Goal: Register for event/course

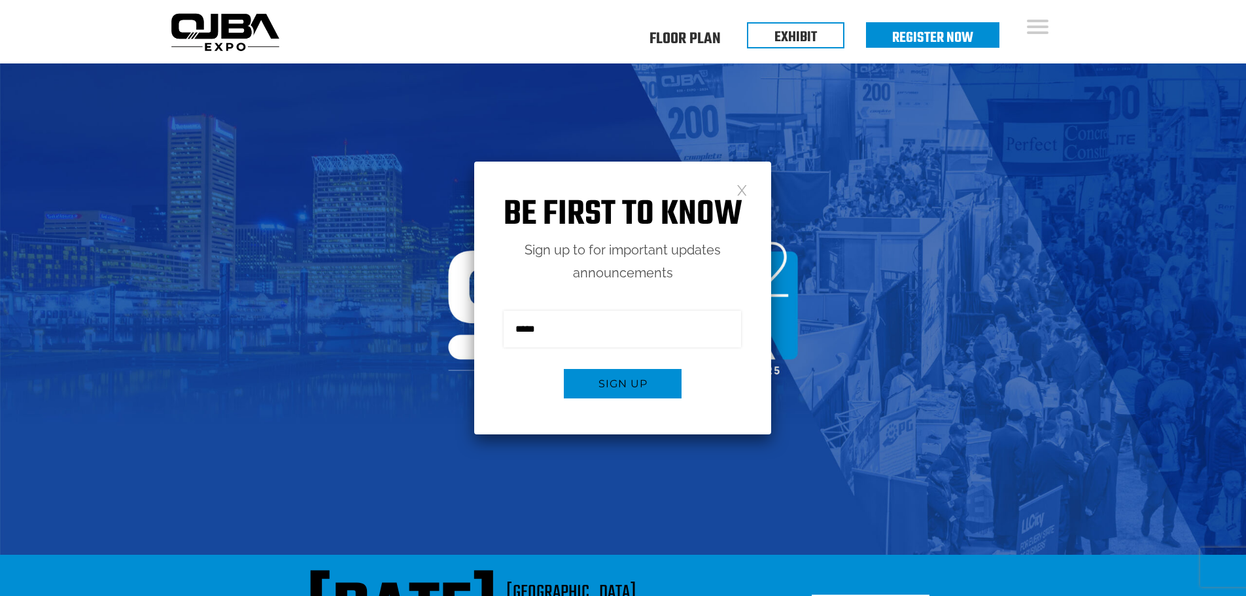
click at [737, 184] on link at bounding box center [741, 189] width 11 height 11
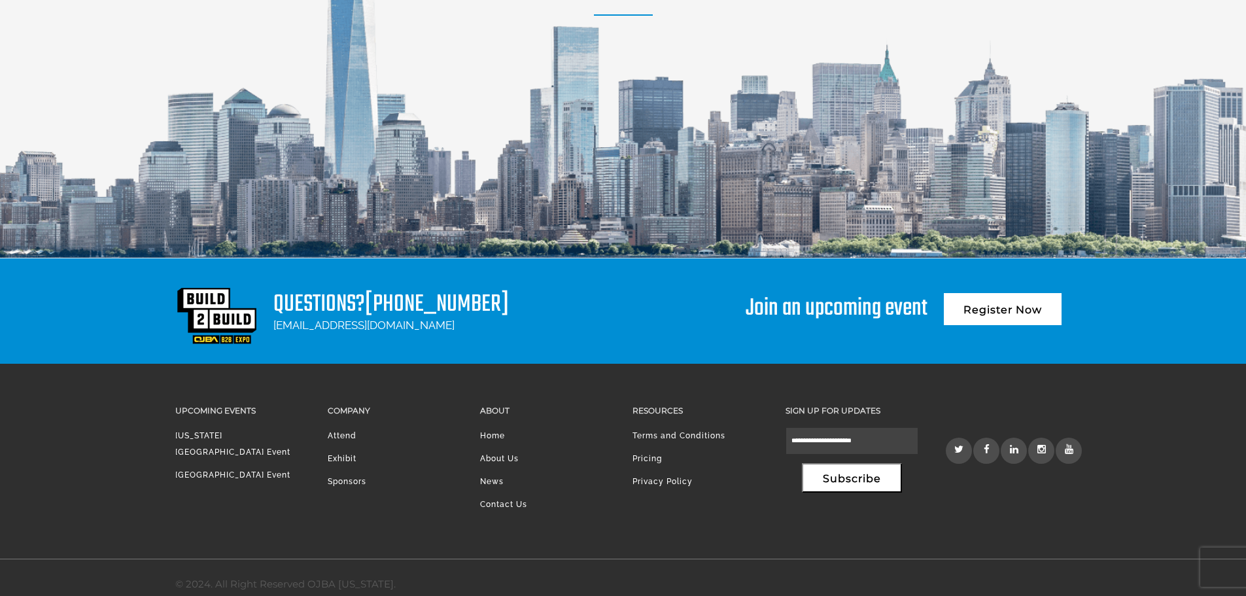
scroll to position [1805, 0]
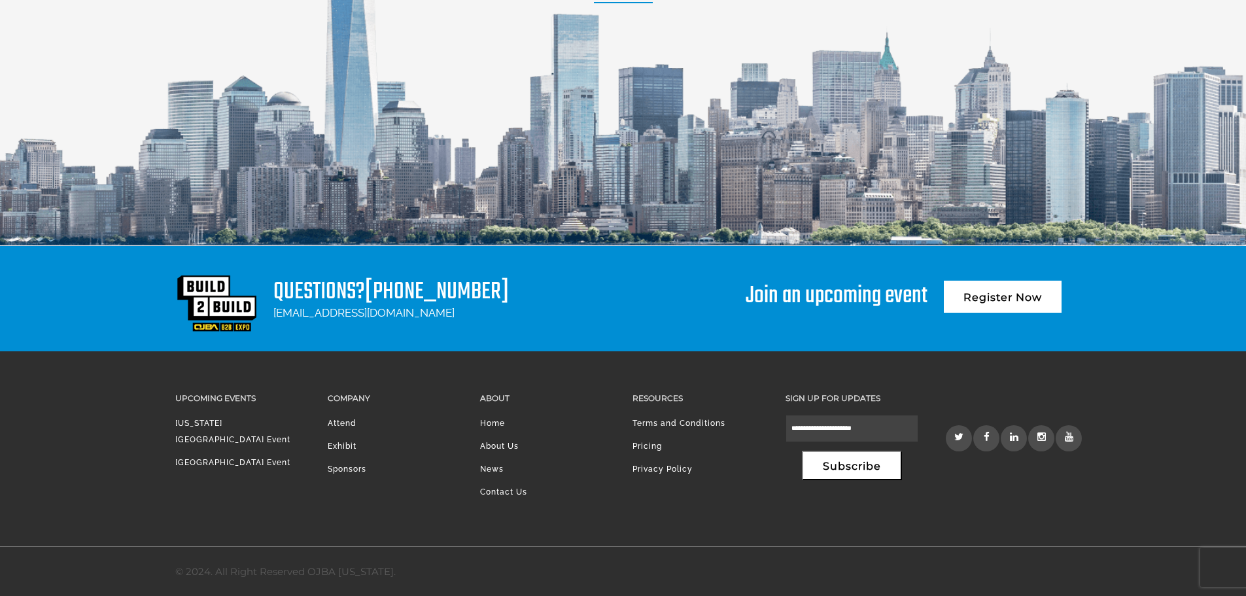
click at [349, 427] on link "Attend" at bounding box center [342, 423] width 29 height 9
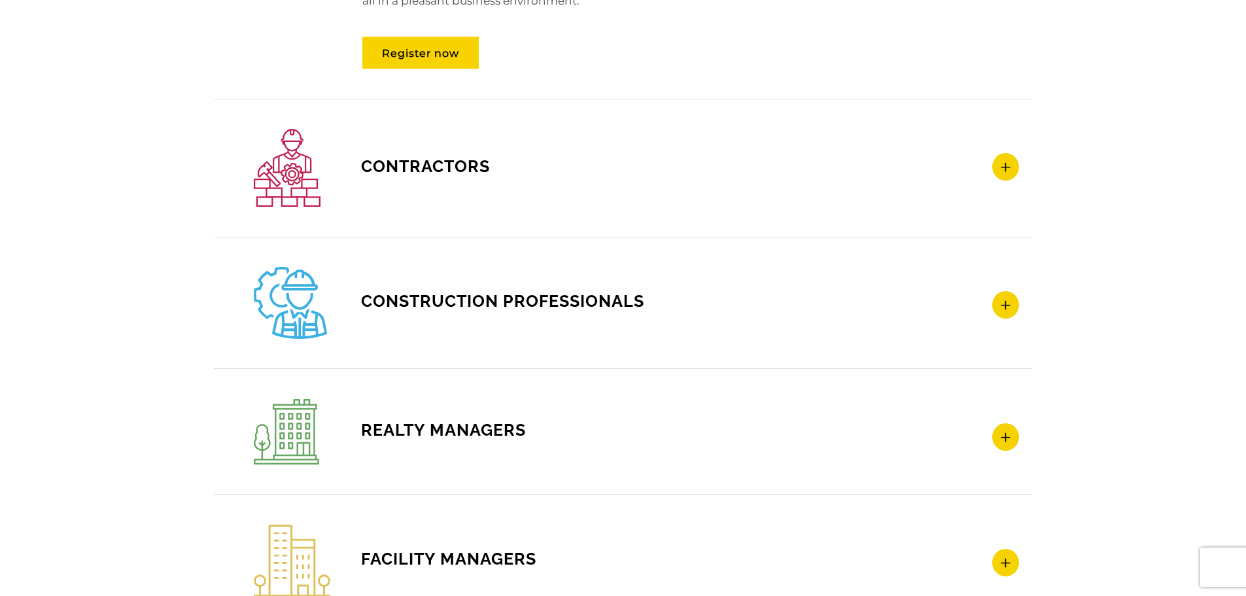
scroll to position [1766, 0]
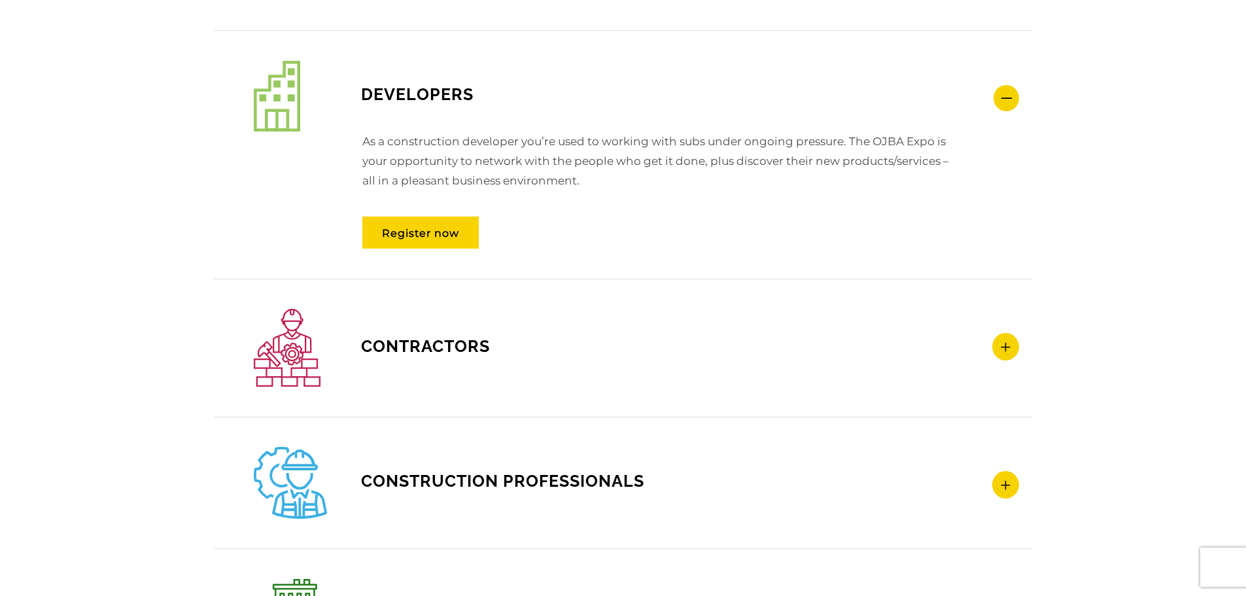
click at [1007, 350] on icon at bounding box center [1005, 346] width 27 height 27
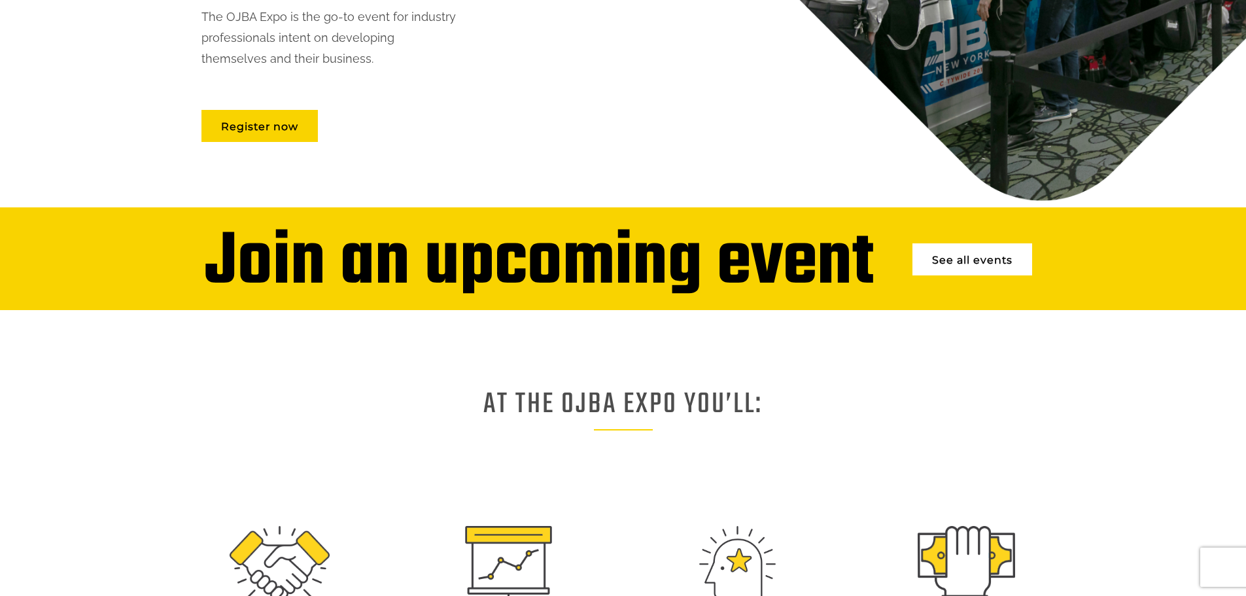
scroll to position [0, 0]
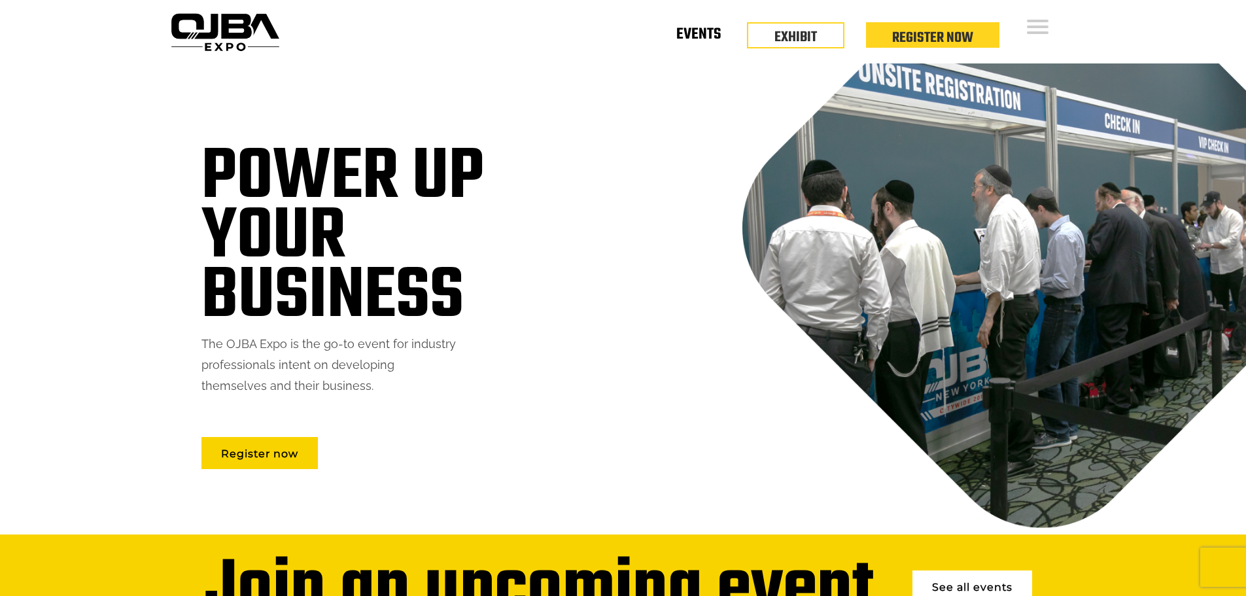
click at [707, 39] on link "Events" at bounding box center [698, 37] width 44 height 5
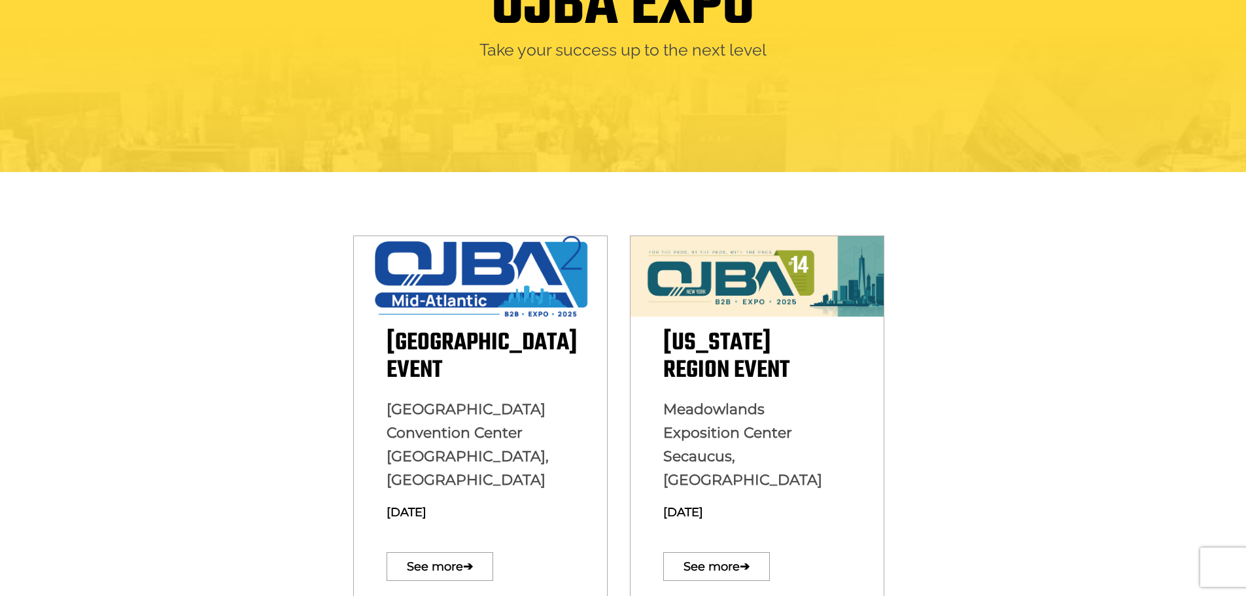
scroll to position [196, 0]
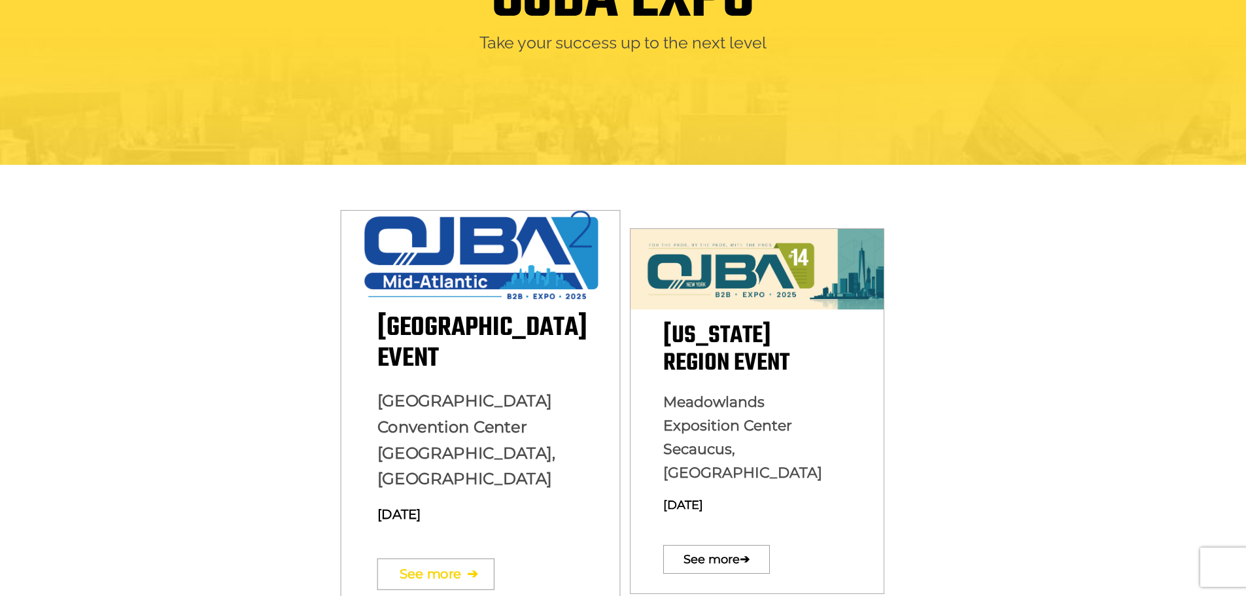
click at [476, 551] on span "➔" at bounding box center [471, 573] width 11 height 45
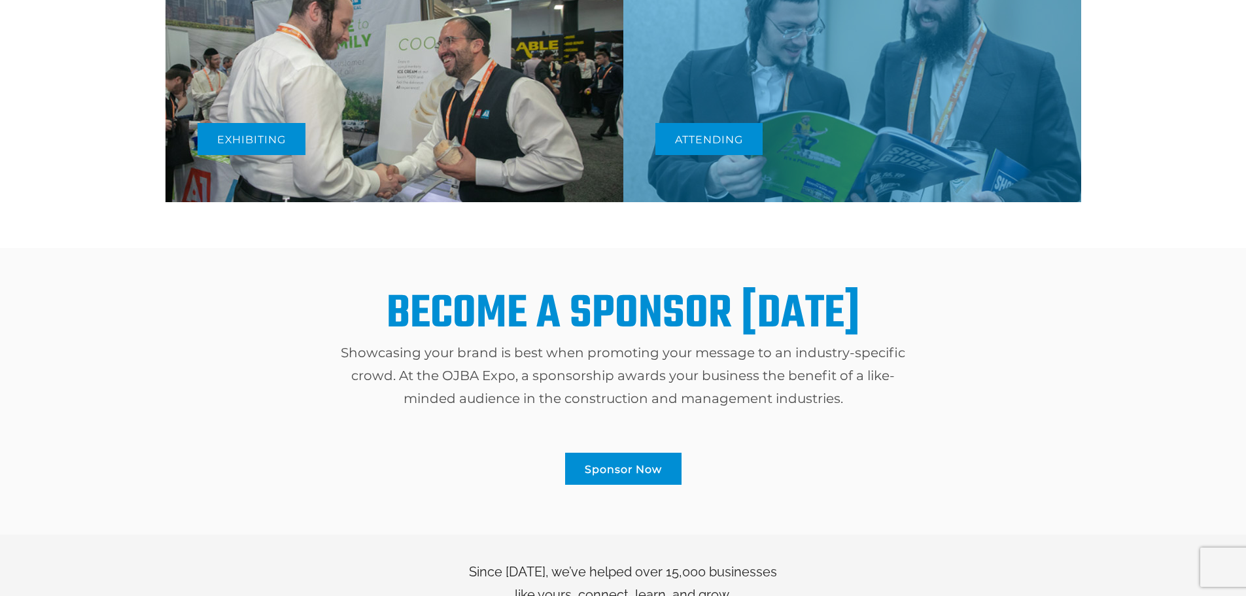
scroll to position [850, 0]
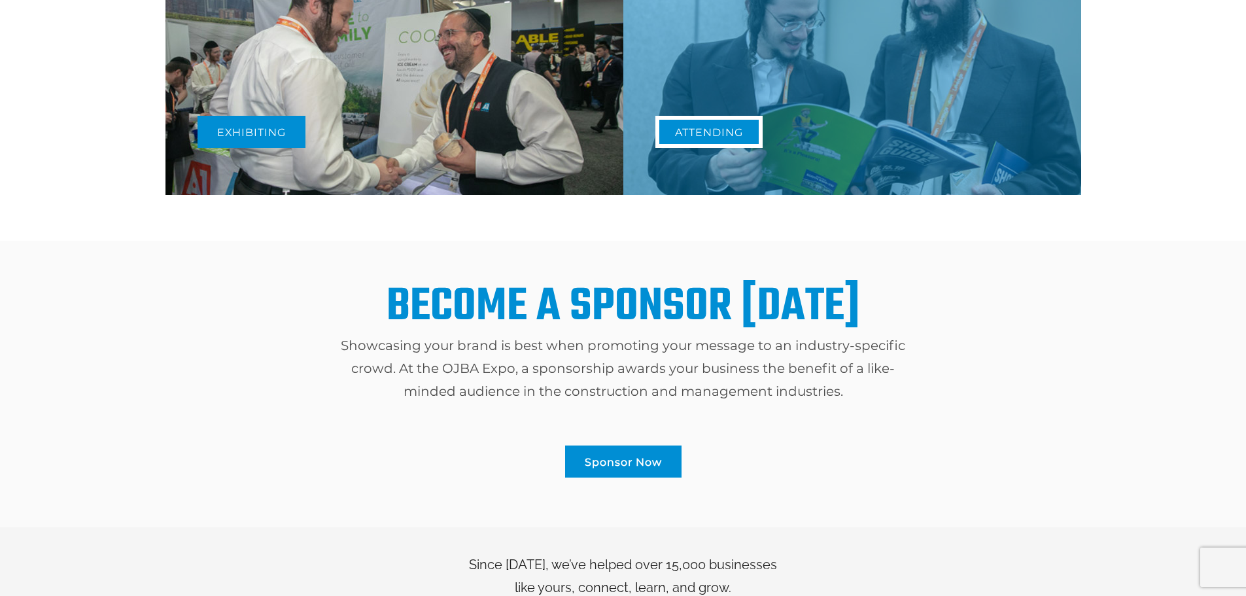
click at [717, 137] on link "Attending" at bounding box center [708, 132] width 107 height 32
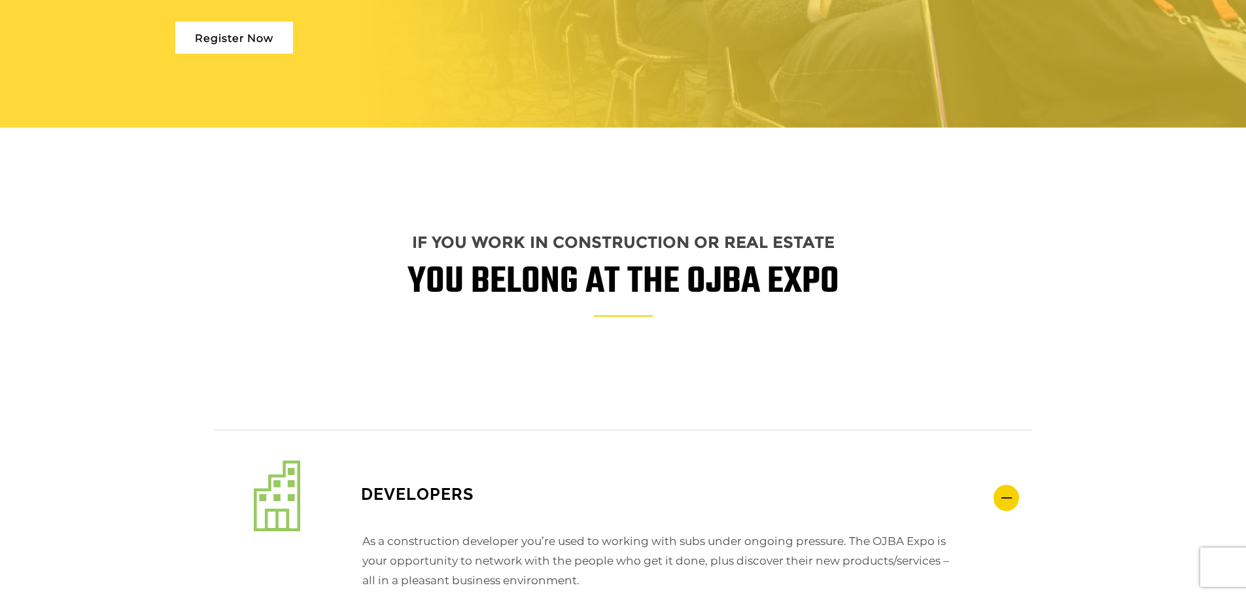
scroll to position [1039, 0]
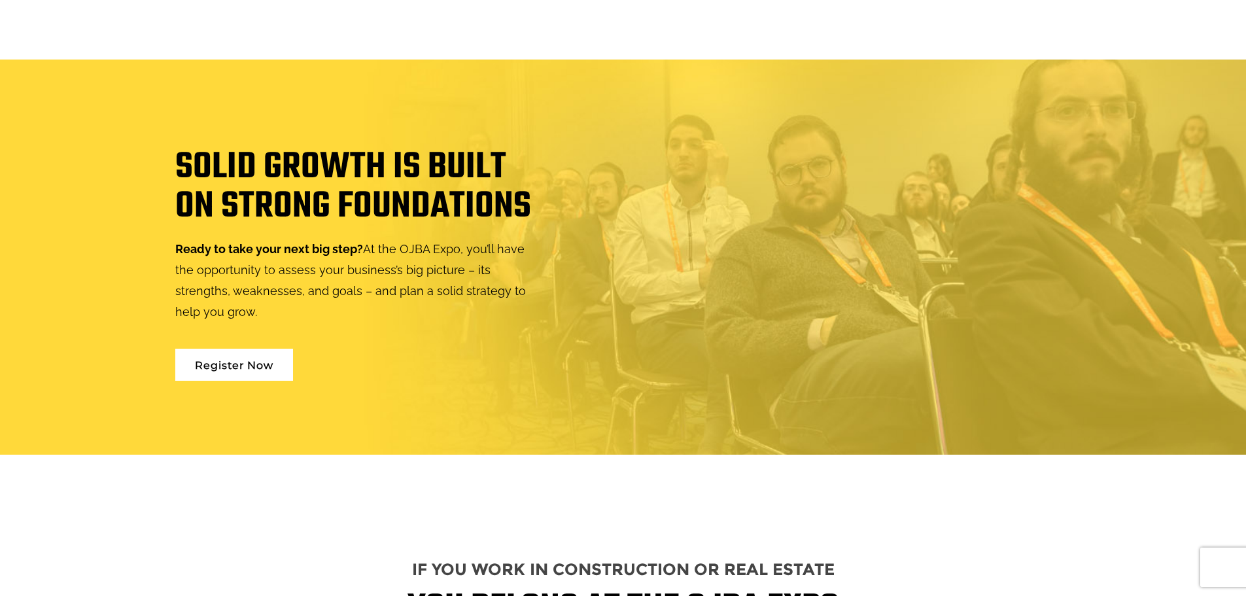
click at [224, 366] on link "Register Now" at bounding box center [234, 365] width 118 height 32
